Goal: Find contact information: Obtain details needed to contact an individual or organization

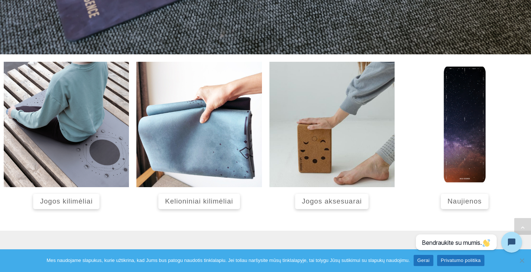
scroll to position [328, 0]
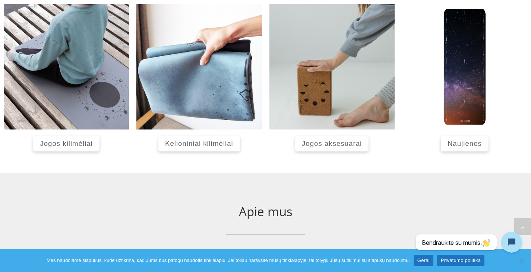
click at [464, 143] on span "Naujienos" at bounding box center [464, 144] width 34 height 8
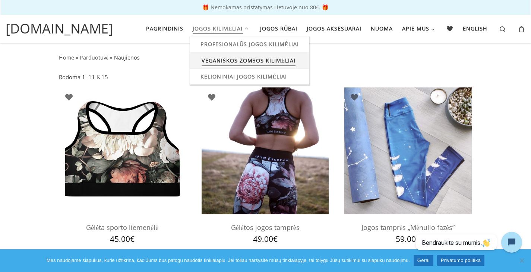
click at [229, 61] on span "Veganiškos zomšos kilimėliai" at bounding box center [248, 60] width 94 height 14
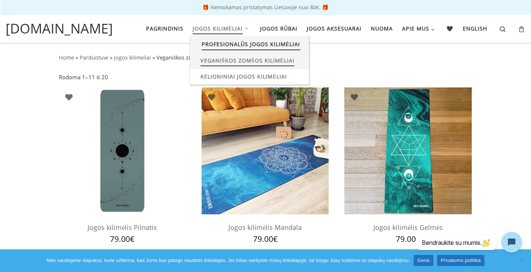
click at [225, 46] on span "Profesionalūs jogos kilimėliai" at bounding box center [250, 43] width 99 height 14
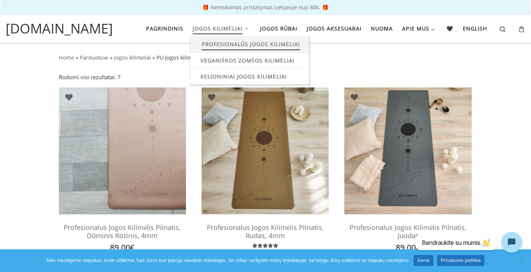
click at [214, 42] on span "Profesionalūs jogos kilimėliai" at bounding box center [250, 43] width 99 height 14
click at [246, 60] on span "Veganiškos zomšos kilimėliai" at bounding box center [248, 60] width 94 height 14
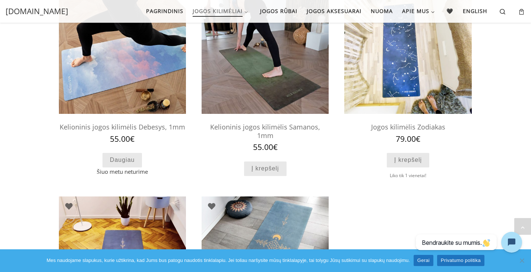
scroll to position [472, 0]
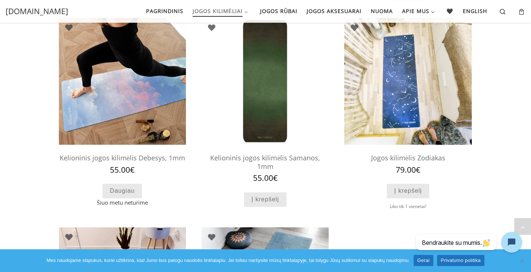
click at [261, 159] on h2 "Kelioninis jogos kilimėlis Samanos, 1mm" at bounding box center [264, 161] width 127 height 23
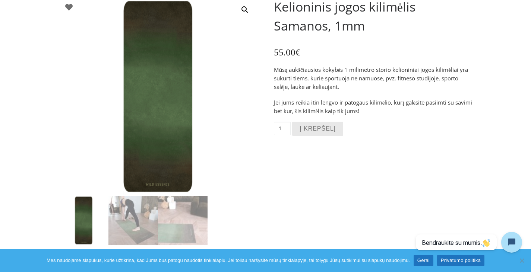
scroll to position [88, 0]
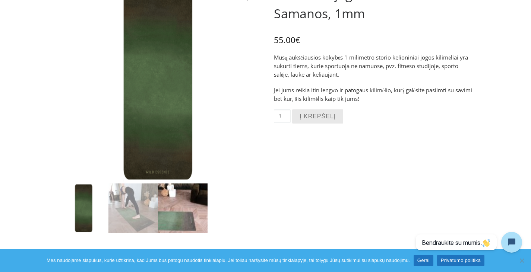
click at [175, 206] on img at bounding box center [183, 209] width 50 height 50
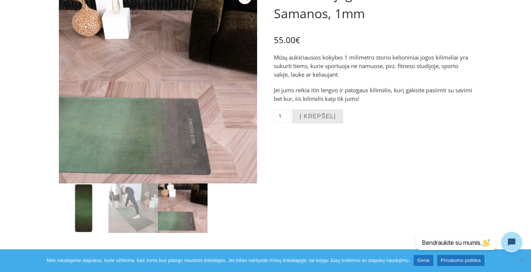
click at [91, 212] on img at bounding box center [84, 209] width 50 height 50
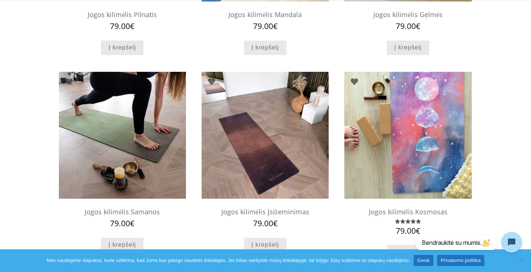
scroll to position [218, 0]
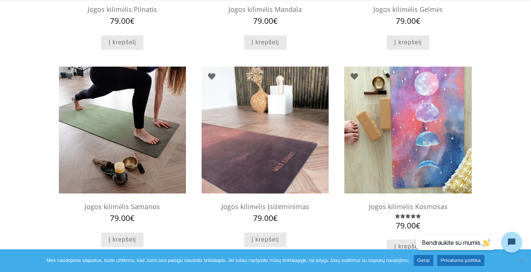
click at [248, 152] on img at bounding box center [264, 130] width 127 height 127
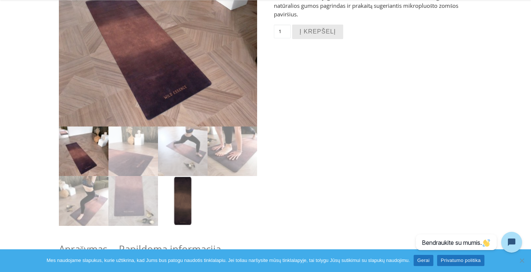
scroll to position [146, 0]
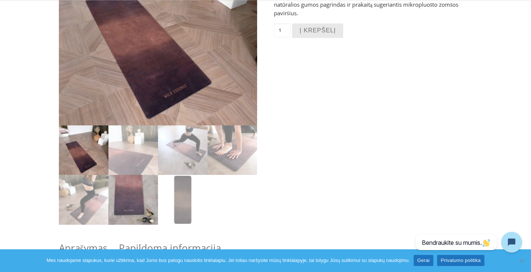
click at [143, 202] on img at bounding box center [133, 200] width 50 height 50
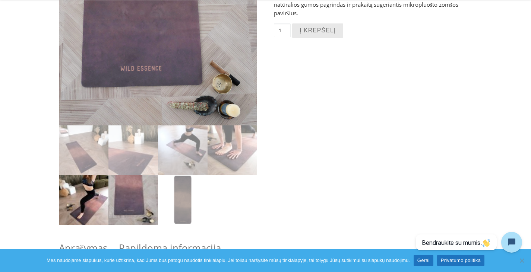
click at [90, 199] on img at bounding box center [84, 200] width 50 height 50
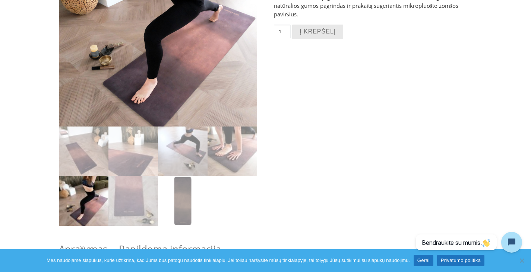
scroll to position [174, 0]
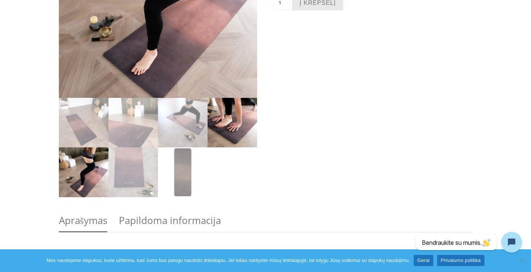
click at [224, 120] on img at bounding box center [232, 123] width 50 height 50
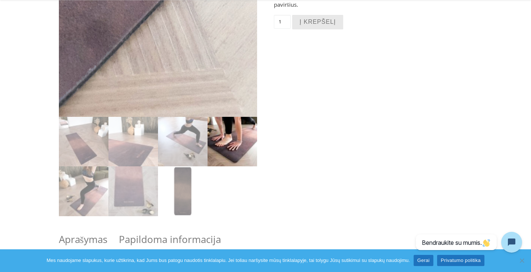
scroll to position [156, 0]
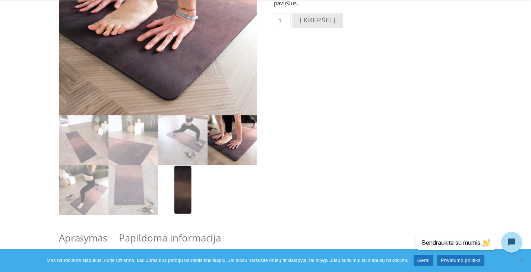
click at [175, 192] on img at bounding box center [183, 190] width 50 height 50
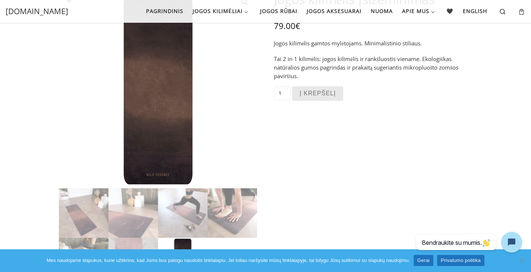
scroll to position [0, 0]
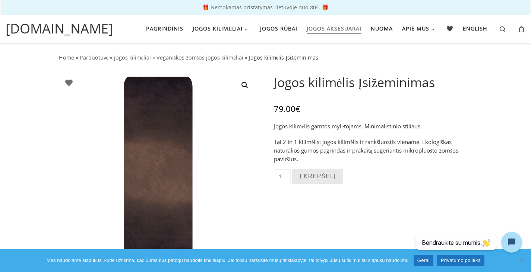
click at [324, 27] on span "Jogos aksesuarai" at bounding box center [334, 28] width 55 height 14
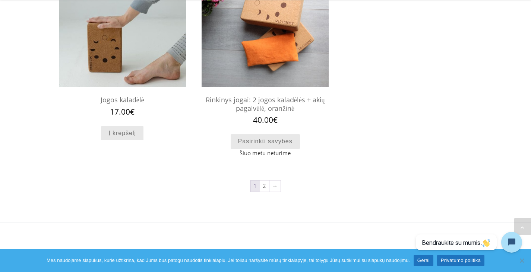
scroll to position [729, 0]
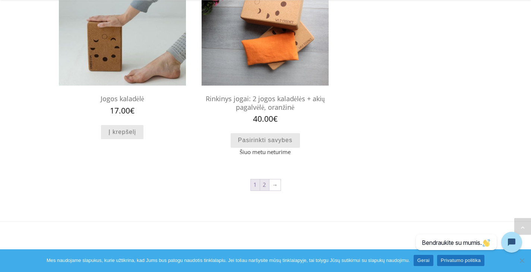
click at [264, 187] on link "2" at bounding box center [264, 185] width 9 height 11
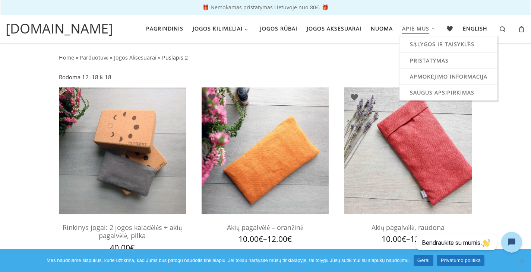
click at [431, 30] on span at bounding box center [433, 29] width 8 height 8
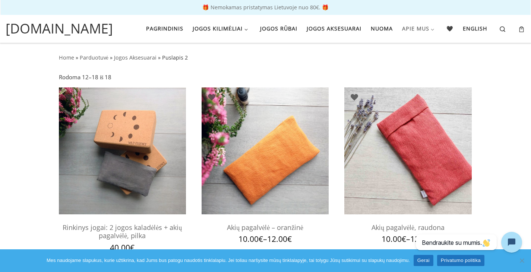
click at [431, 30] on span at bounding box center [433, 29] width 8 height 8
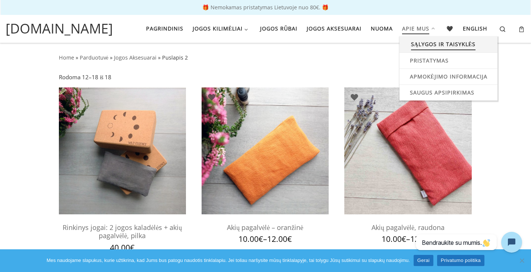
click at [429, 45] on span "Sąlygos ir taisyklės" at bounding box center [443, 43] width 65 height 14
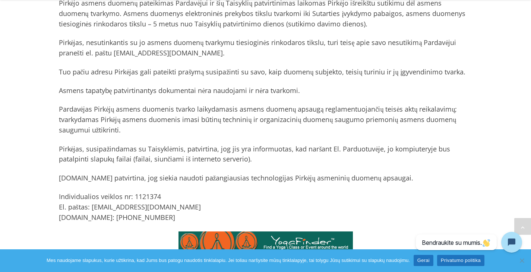
scroll to position [747, 0]
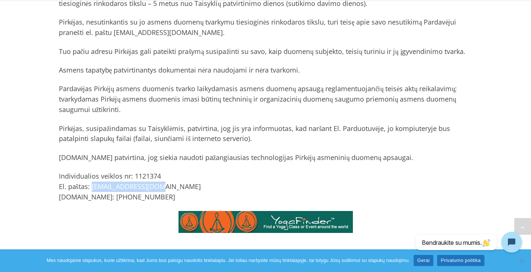
drag, startPoint x: 153, startPoint y: 176, endPoint x: 92, endPoint y: 178, distance: 60.7
click at [92, 178] on p "Individualios veiklos nr: 1121374 El. paštas: info@wildessence.lt Tel.nr: +3706…" at bounding box center [265, 186] width 413 height 31
copy p "[EMAIL_ADDRESS][DOMAIN_NAME]"
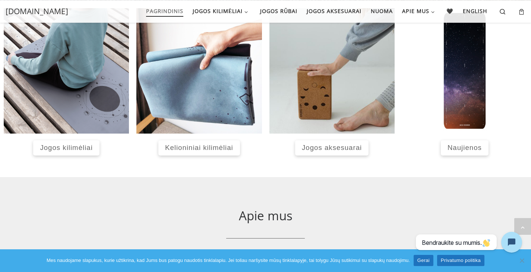
scroll to position [304, 0]
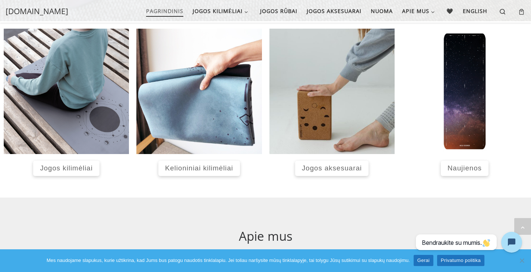
click at [464, 167] on span "Naujienos" at bounding box center [464, 168] width 34 height 8
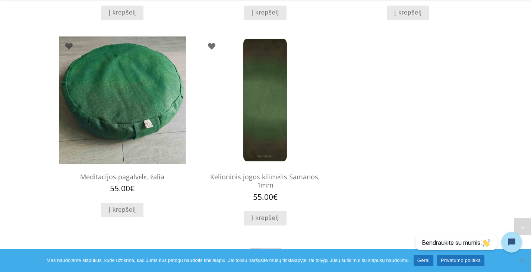
scroll to position [682, 0]
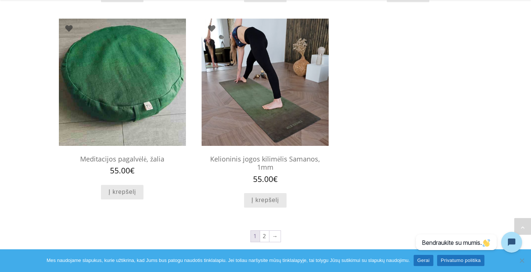
click at [266, 93] on img at bounding box center [264, 82] width 127 height 127
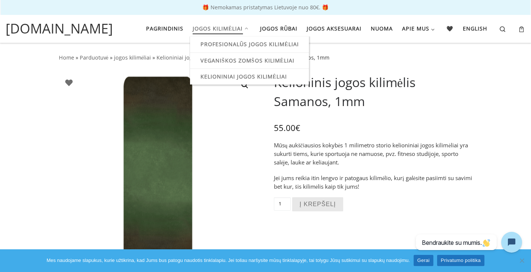
click at [223, 29] on span "Jogos kilimėliai" at bounding box center [218, 28] width 50 height 14
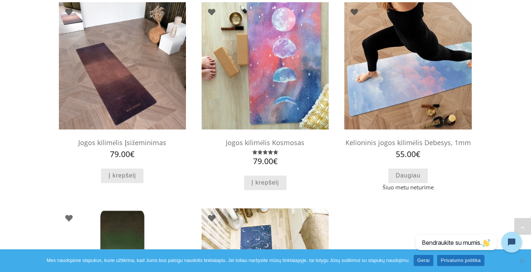
scroll to position [502, 0]
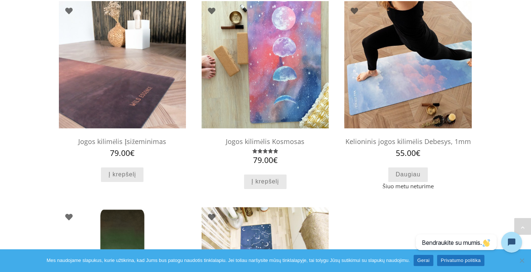
click at [107, 80] on img at bounding box center [122, 64] width 127 height 127
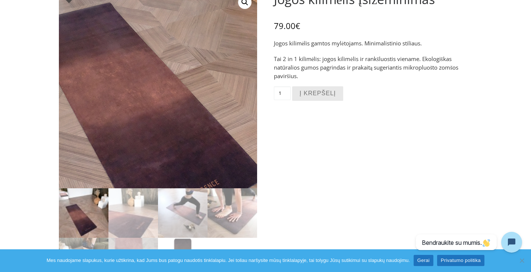
scroll to position [84, 0]
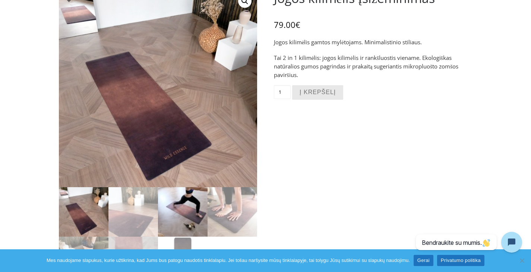
click at [173, 211] on img at bounding box center [183, 212] width 50 height 50
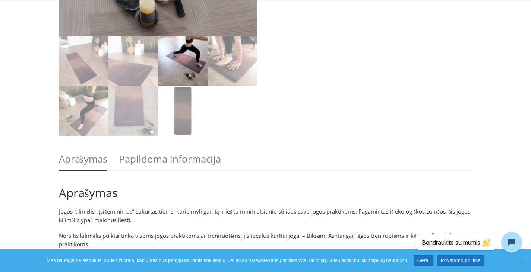
scroll to position [238, 0]
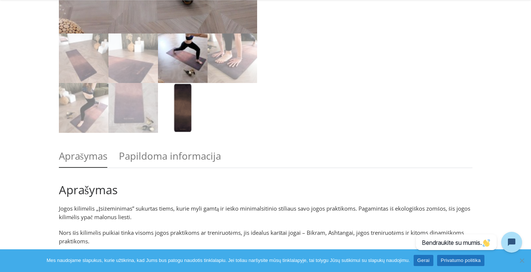
click at [184, 118] on img at bounding box center [183, 108] width 50 height 50
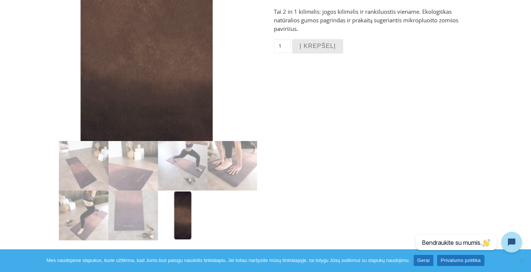
scroll to position [131, 0]
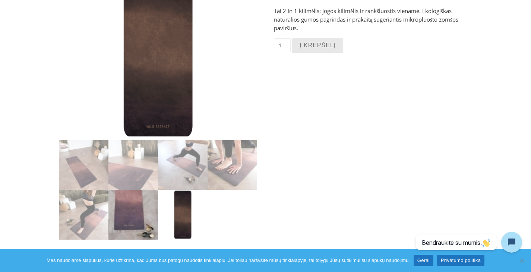
click at [124, 217] on img at bounding box center [133, 215] width 50 height 50
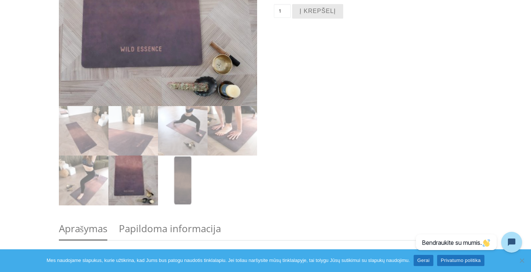
scroll to position [166, 0]
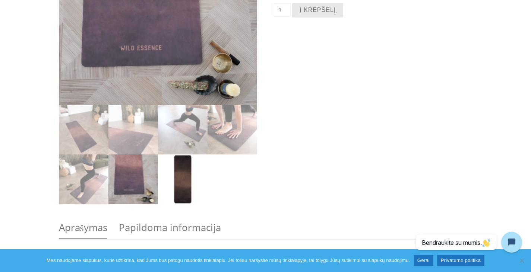
click at [181, 181] on img at bounding box center [183, 180] width 50 height 50
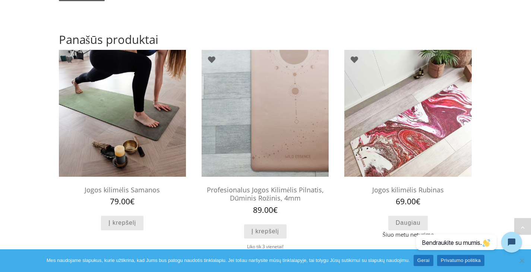
scroll to position [968, 0]
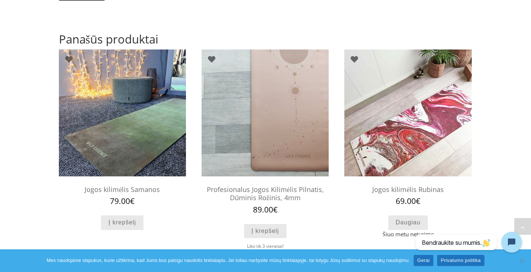
click at [121, 126] on img at bounding box center [122, 113] width 127 height 127
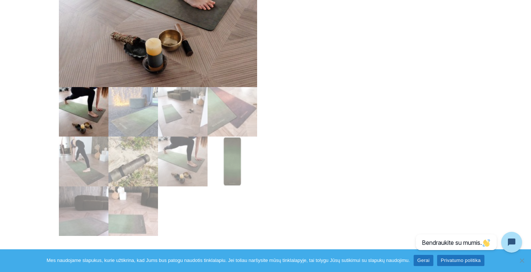
scroll to position [185, 0]
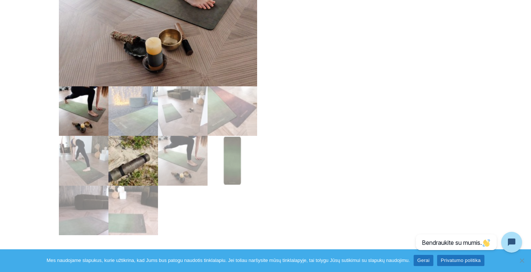
click at [139, 165] on img at bounding box center [133, 161] width 50 height 50
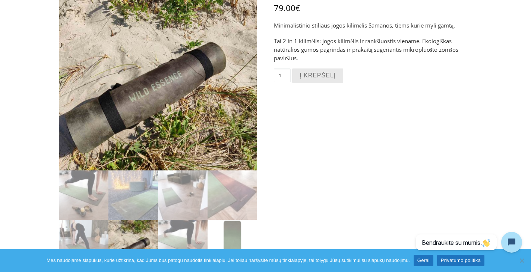
scroll to position [0, 0]
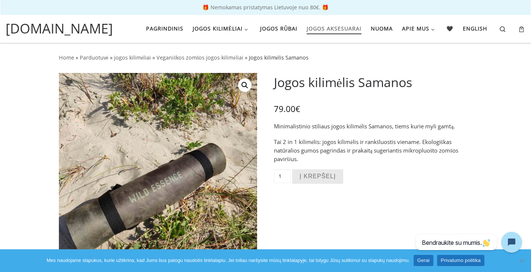
click at [328, 26] on span "Jogos aksesuarai" at bounding box center [334, 28] width 55 height 14
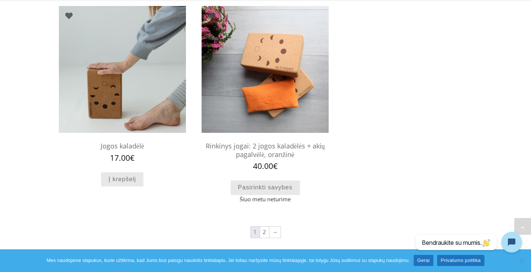
scroll to position [682, 0]
click at [277, 231] on link "→" at bounding box center [274, 231] width 11 height 11
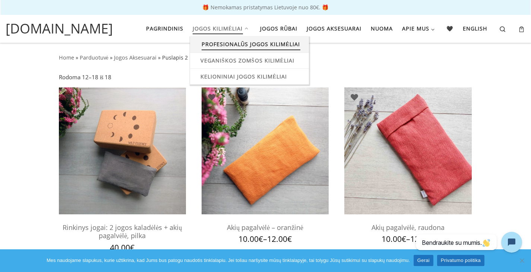
click at [232, 47] on span "Profesionalūs jogos kilimėliai" at bounding box center [250, 43] width 99 height 14
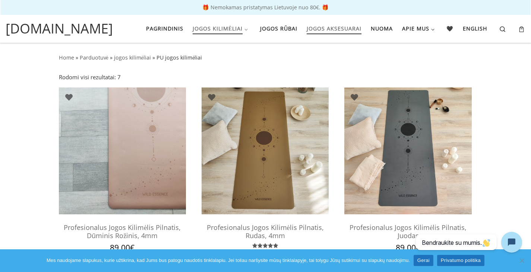
click at [321, 31] on span "Jogos aksesuarai" at bounding box center [334, 28] width 55 height 14
